Goal: Obtain resource: Obtain resource

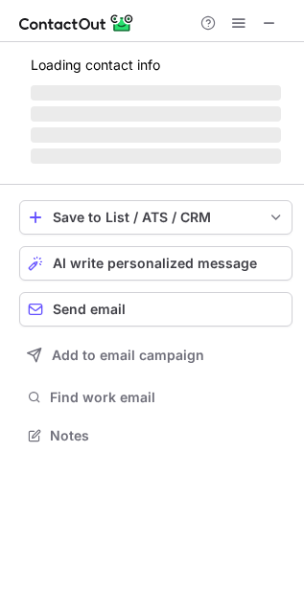
scroll to position [9, 9]
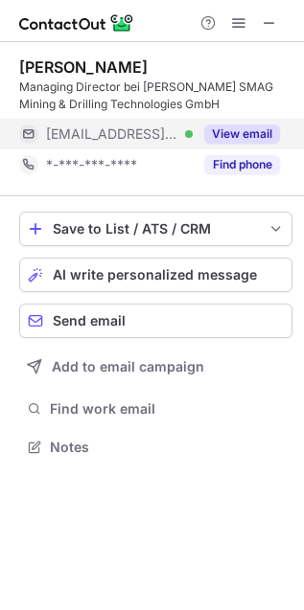
click at [242, 132] on button "View email" at bounding box center [242, 134] width 76 height 19
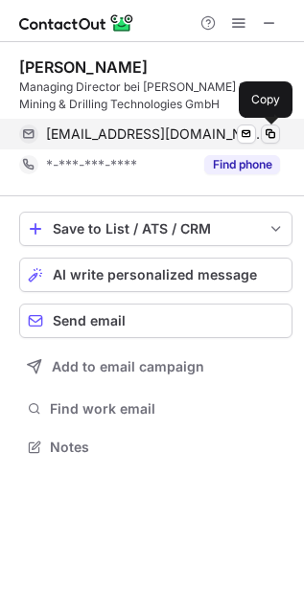
click at [265, 131] on span at bounding box center [270, 133] width 15 height 15
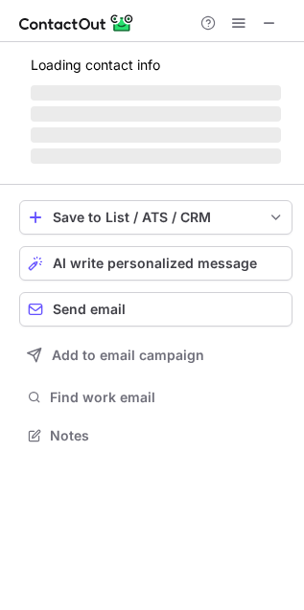
scroll to position [423, 304]
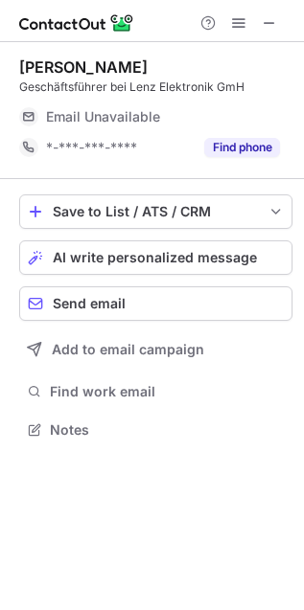
scroll to position [416, 304]
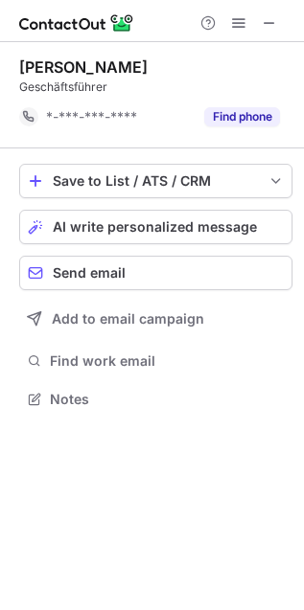
scroll to position [385, 304]
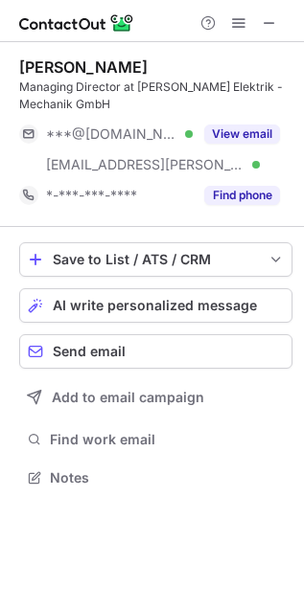
scroll to position [465, 304]
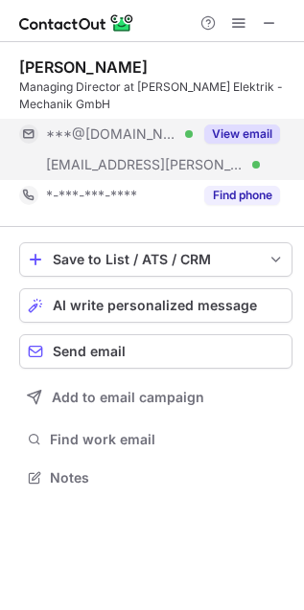
click at [250, 137] on button "View email" at bounding box center [242, 134] width 76 height 19
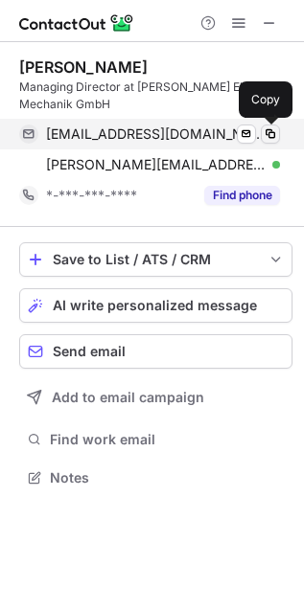
click at [276, 128] on span at bounding box center [270, 133] width 15 height 15
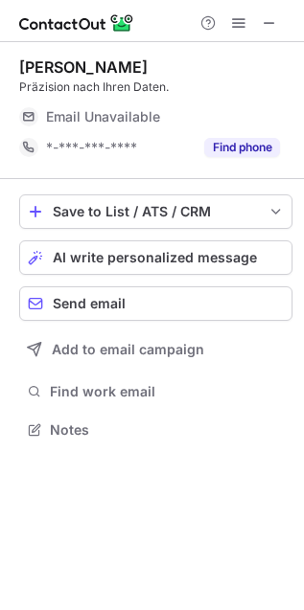
scroll to position [416, 304]
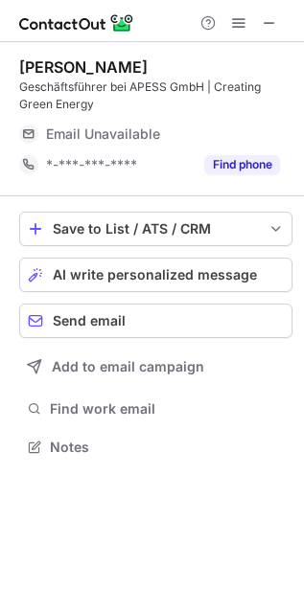
scroll to position [434, 304]
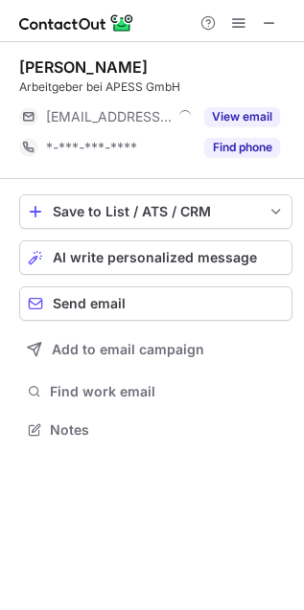
scroll to position [416, 304]
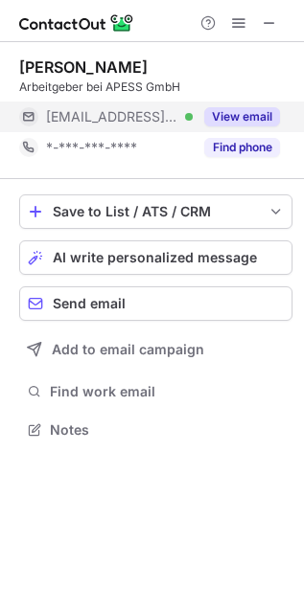
click at [254, 117] on button "View email" at bounding box center [242, 116] width 76 height 19
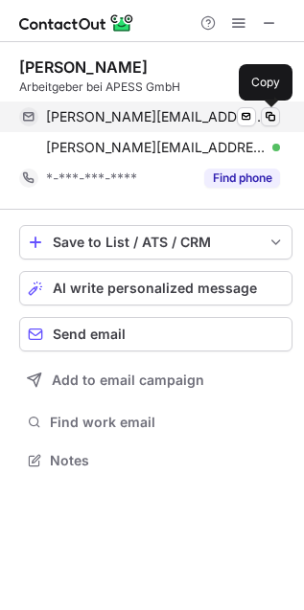
click at [272, 114] on span at bounding box center [270, 116] width 15 height 15
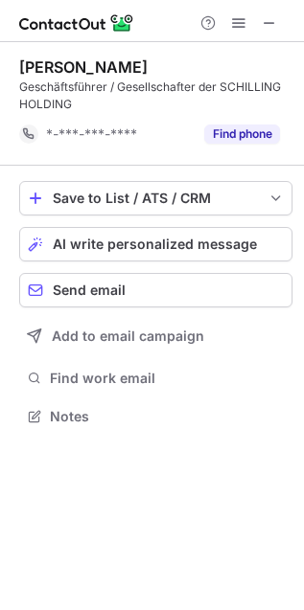
scroll to position [403, 304]
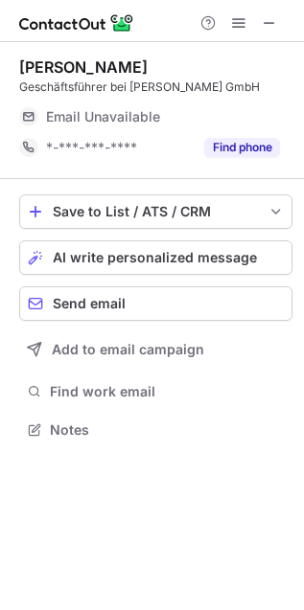
scroll to position [9, 9]
